Goal: Task Accomplishment & Management: Manage account settings

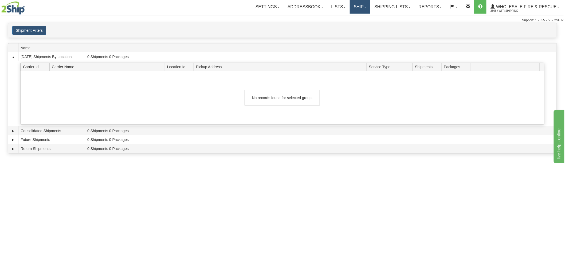
click at [364, 6] on link "Ship" at bounding box center [360, 6] width 21 height 13
click at [342, 22] on link "Ship Screen" at bounding box center [349, 18] width 42 height 7
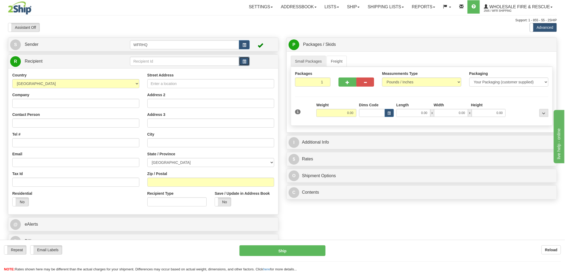
click at [247, 64] on button "button" at bounding box center [244, 61] width 11 height 9
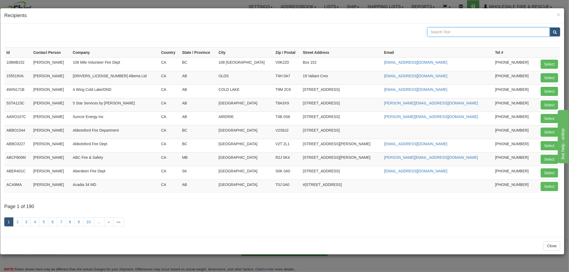
click at [455, 31] on input "text" at bounding box center [488, 31] width 123 height 9
type input "Lamont"
click at [550, 27] on button "submit" at bounding box center [555, 31] width 11 height 9
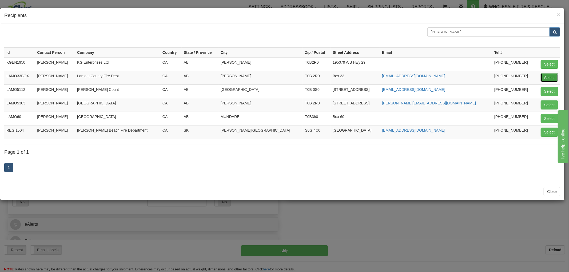
click at [549, 80] on button "Select" at bounding box center [549, 77] width 17 height 9
type input "LAMO33BOX"
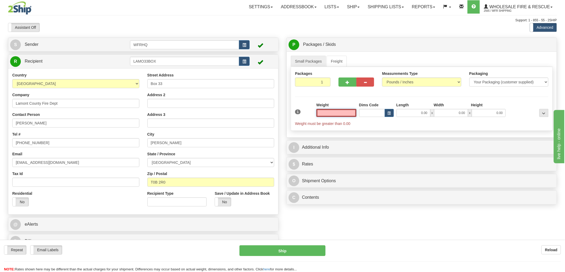
click at [346, 116] on input "text" at bounding box center [336, 113] width 40 height 8
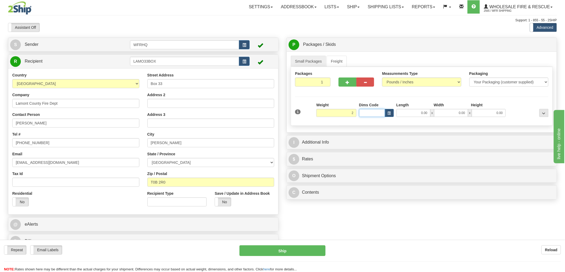
type input "2.00"
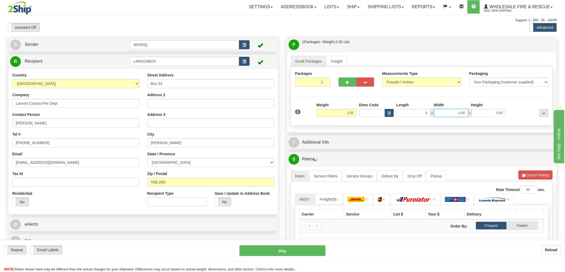
type input "9.00"
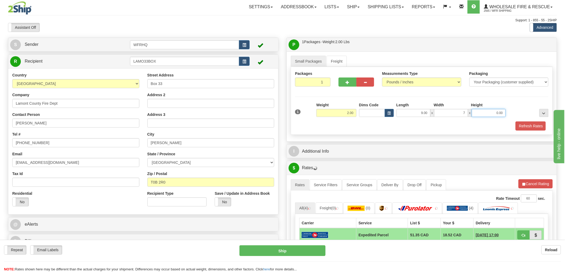
type input "7.00"
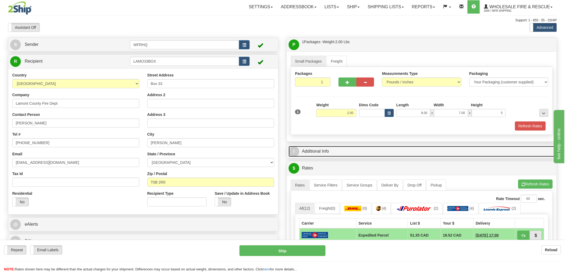
click at [327, 155] on link "I Additional Info" at bounding box center [421, 151] width 266 height 11
type input "5.00"
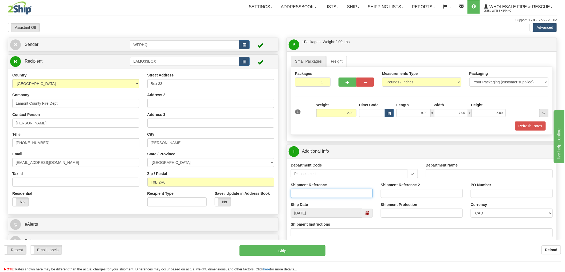
click at [318, 194] on input "Shipment Reference" at bounding box center [332, 193] width 82 height 9
type input "S46756 - 30907"
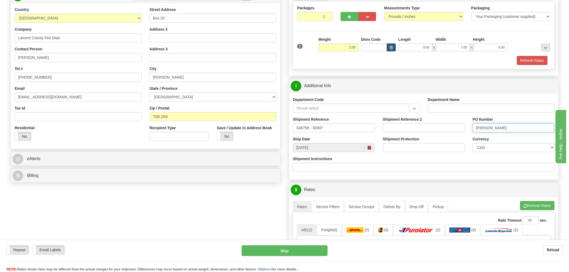
scroll to position [148, 0]
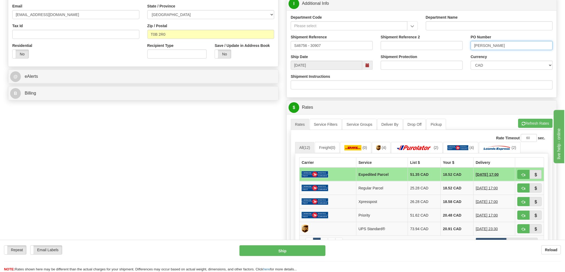
type input "John"
click at [525, 176] on span "button" at bounding box center [523, 174] width 4 height 3
type input "DOM.EP"
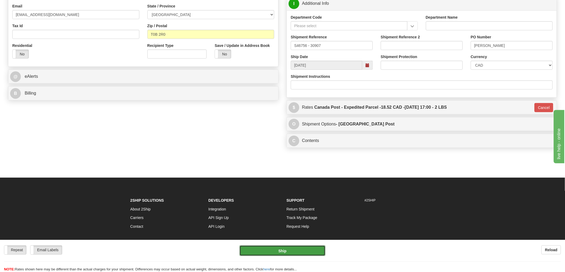
click at [256, 253] on button "Ship" at bounding box center [282, 251] width 86 height 11
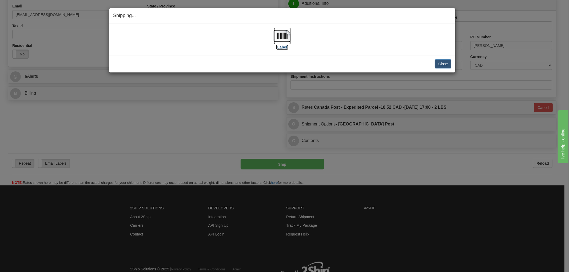
click at [284, 40] on img at bounding box center [282, 35] width 17 height 17
click at [371, 57] on div "Close Cancel Cancel Shipment and Quit Pickup Quit Pickup ONLY" at bounding box center [282, 63] width 346 height 17
click at [440, 64] on button "Close" at bounding box center [443, 64] width 17 height 9
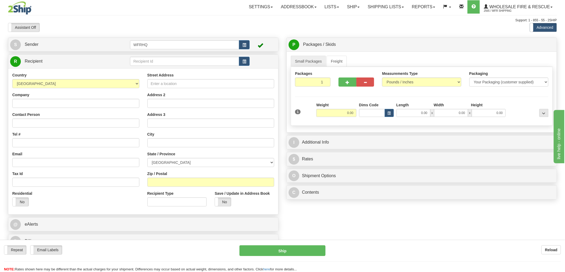
click at [245, 62] on div "Toggle navigation Settings Shipping Preferences Fields Preferences New" at bounding box center [282, 139] width 565 height 279
click at [245, 62] on span "button" at bounding box center [244, 61] width 4 height 3
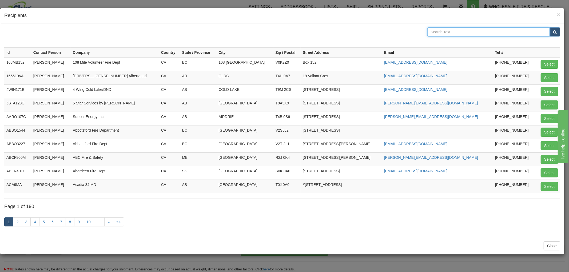
click at [473, 32] on input "text" at bounding box center [488, 31] width 123 height 9
type input "[PERSON_NAME]"
click at [550, 27] on button "submit" at bounding box center [555, 31] width 11 height 9
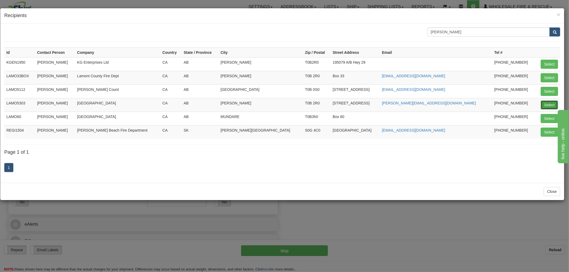
click at [548, 105] on button "Select" at bounding box center [549, 105] width 17 height 9
type input "LAMO5303"
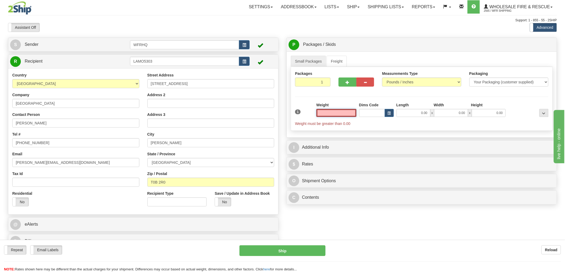
click at [341, 113] on input "text" at bounding box center [336, 113] width 40 height 8
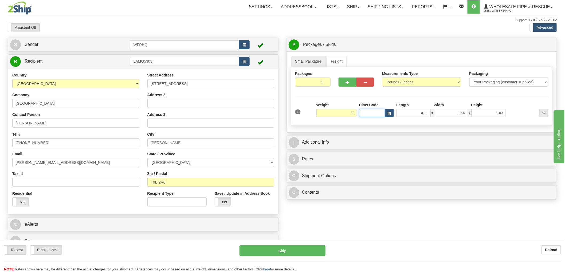
type input "2.00"
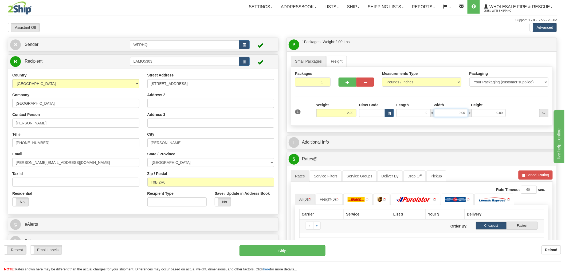
type input "9.00"
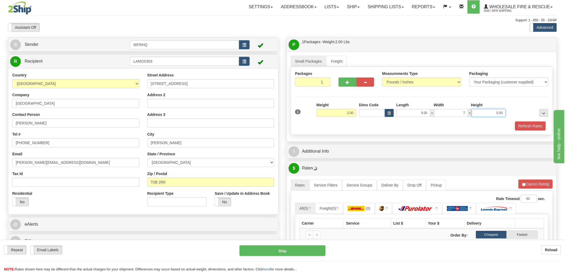
type input "7.00"
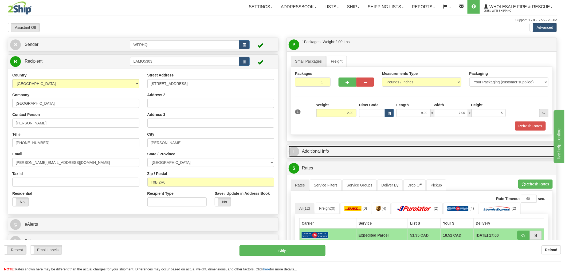
type input "5.00"
click at [324, 154] on link "I Additional Info" at bounding box center [421, 151] width 266 height 11
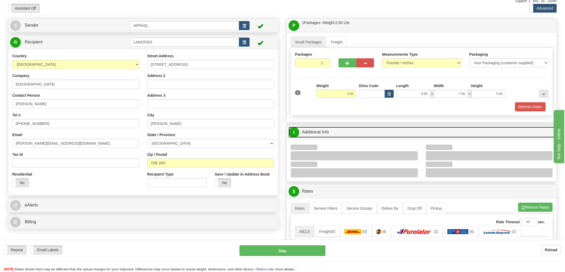
scroll to position [30, 0]
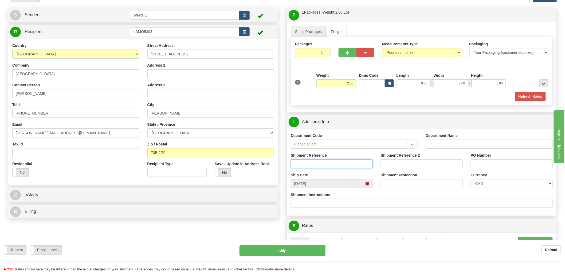
click at [320, 165] on input "Shipment Reference" at bounding box center [332, 164] width 82 height 9
type input "S46648 - 30902"
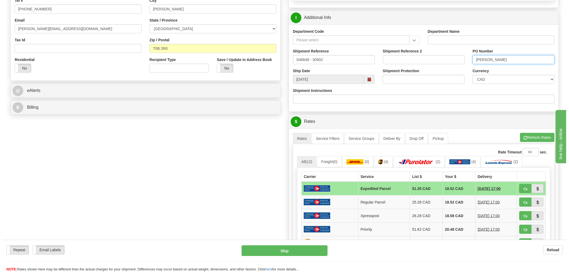
scroll to position [148, 0]
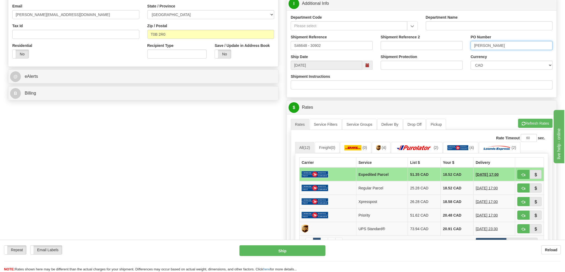
type input "[PERSON_NAME]"
click at [518, 175] on button "button" at bounding box center [523, 174] width 12 height 9
type input "DOM.EP"
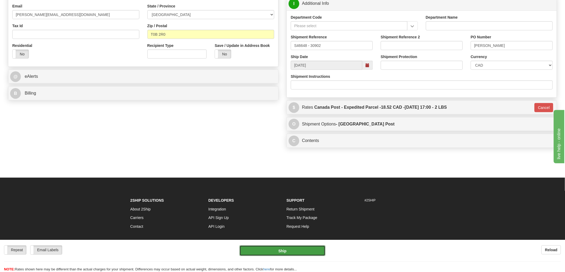
click at [292, 249] on button "Ship" at bounding box center [282, 251] width 86 height 11
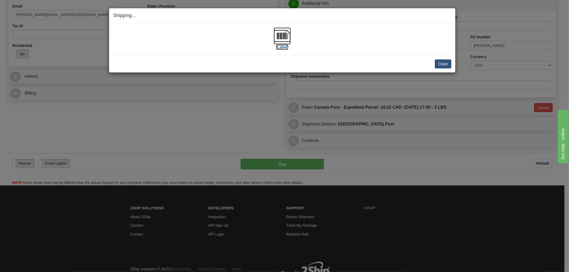
click at [286, 35] on img at bounding box center [282, 35] width 17 height 17
click at [369, 37] on div "[Label]" at bounding box center [282, 39] width 338 height 24
click at [438, 62] on button "Close" at bounding box center [443, 64] width 17 height 9
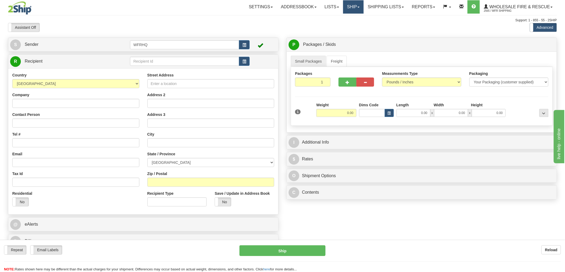
click at [360, 7] on link "Ship" at bounding box center [353, 6] width 21 height 13
click at [344, 17] on span "Ship Screen" at bounding box center [336, 19] width 20 height 4
click at [382, 7] on link "Shipping lists" at bounding box center [385, 6] width 44 height 13
click at [387, 6] on link "Shipping lists" at bounding box center [385, 6] width 44 height 13
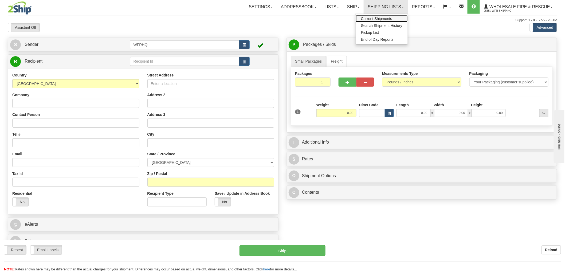
click at [382, 17] on span "Current Shipments" at bounding box center [376, 19] width 31 height 4
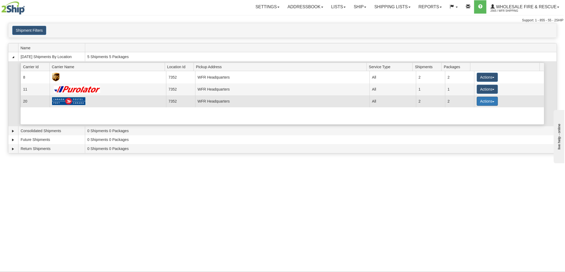
click at [478, 100] on button "Actions" at bounding box center [487, 101] width 21 height 9
click at [471, 112] on span "Details" at bounding box center [467, 111] width 14 height 4
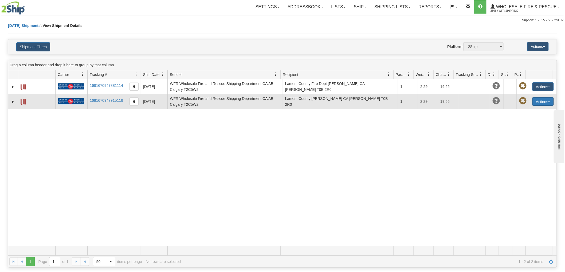
click at [538, 102] on button "Actions" at bounding box center [542, 101] width 21 height 9
click at [522, 113] on link "Edit" at bounding box center [531, 111] width 43 height 7
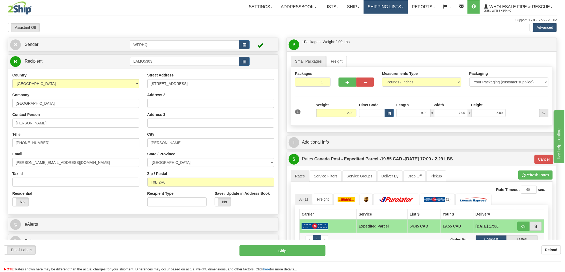
click at [380, 5] on link "Shipping lists" at bounding box center [385, 6] width 44 height 13
click at [388, 17] on span "Current Shipments" at bounding box center [376, 19] width 31 height 4
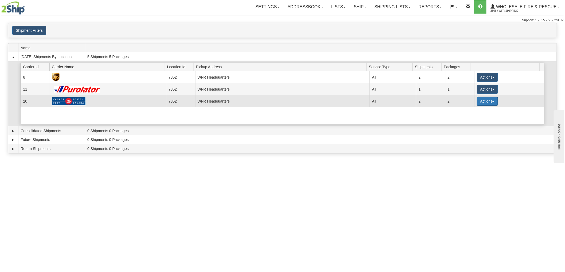
click at [490, 103] on button "Actions" at bounding box center [487, 101] width 21 height 9
click at [473, 115] on link "Details" at bounding box center [476, 111] width 43 height 7
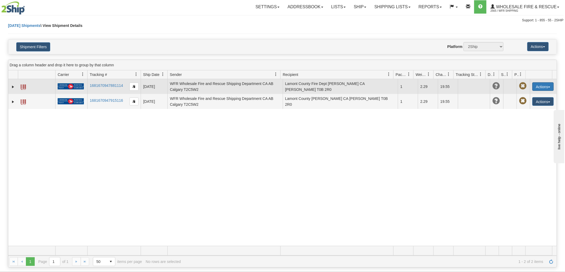
click at [540, 87] on button "Actions" at bounding box center [542, 86] width 21 height 9
click at [522, 95] on link "Edit" at bounding box center [531, 96] width 43 height 7
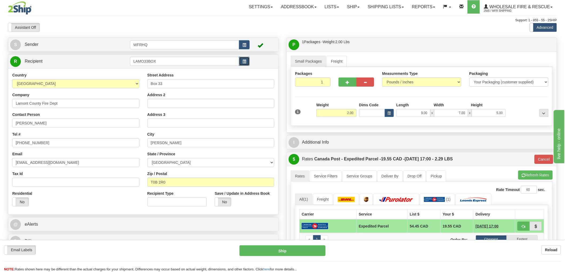
click at [246, 60] on button "button" at bounding box center [244, 61] width 11 height 9
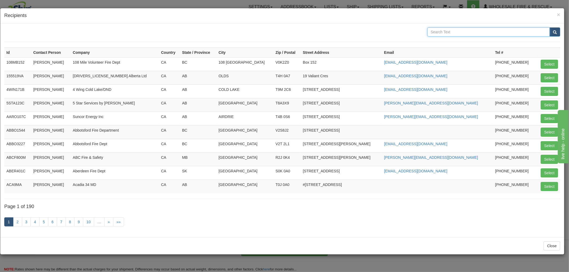
click at [449, 33] on input "text" at bounding box center [488, 31] width 123 height 9
type input "[PERSON_NAME]"
click at [550, 27] on button "submit" at bounding box center [555, 31] width 11 height 9
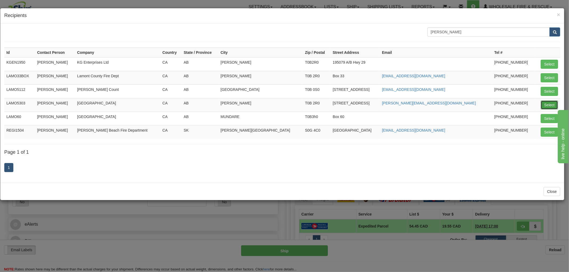
click at [546, 103] on button "Select" at bounding box center [549, 105] width 17 height 9
type input "LAMO5303"
type input "DOM.EP"
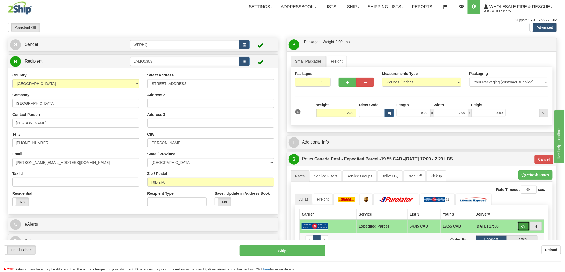
click at [523, 225] on span "button" at bounding box center [523, 226] width 4 height 3
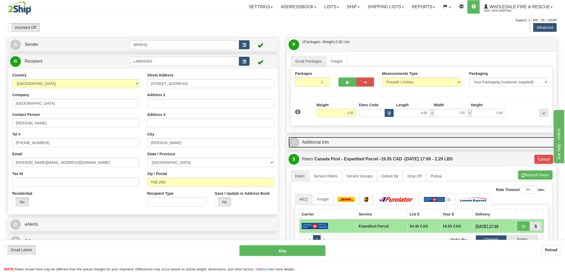
click at [366, 143] on link "I Additional Info" at bounding box center [421, 142] width 266 height 11
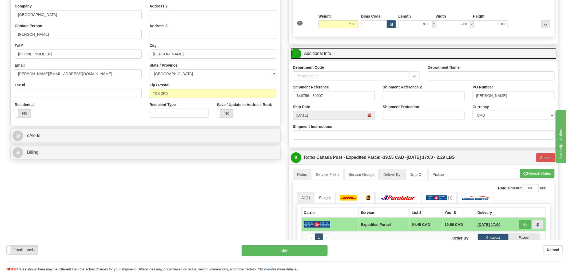
scroll to position [148, 0]
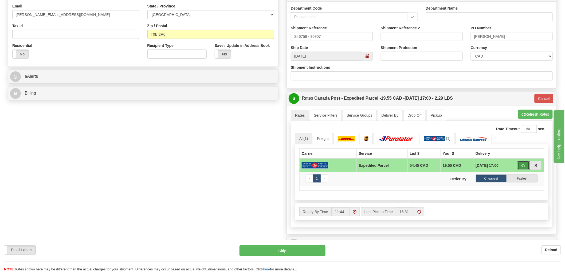
click at [525, 167] on button "button" at bounding box center [523, 165] width 12 height 9
click at [293, 250] on button "Ship" at bounding box center [282, 251] width 86 height 11
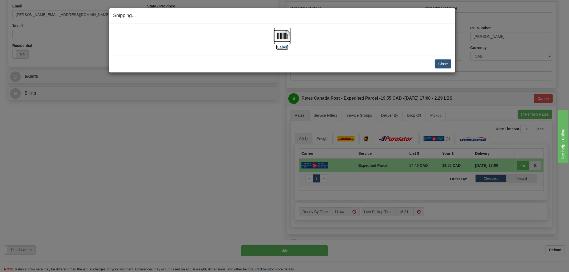
click at [285, 33] on img at bounding box center [282, 35] width 17 height 17
